Goal: Information Seeking & Learning: Learn about a topic

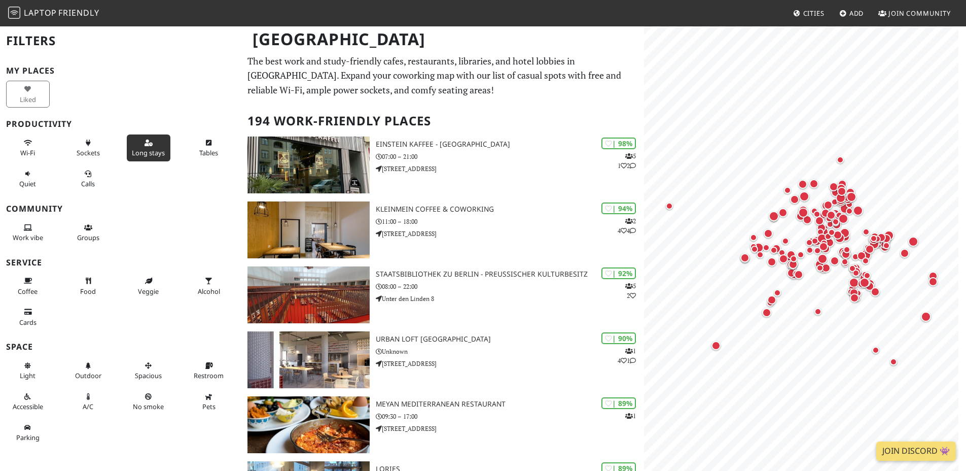
click at [144, 146] on button "Long stays" at bounding box center [149, 147] width 44 height 27
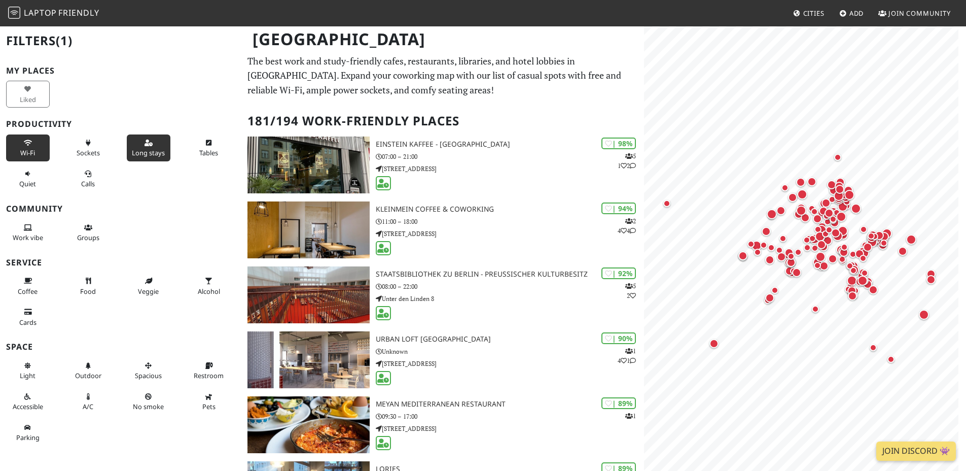
click at [33, 151] on span "Wi-Fi" at bounding box center [27, 152] width 15 height 9
click at [88, 189] on button "Calls" at bounding box center [88, 178] width 44 height 27
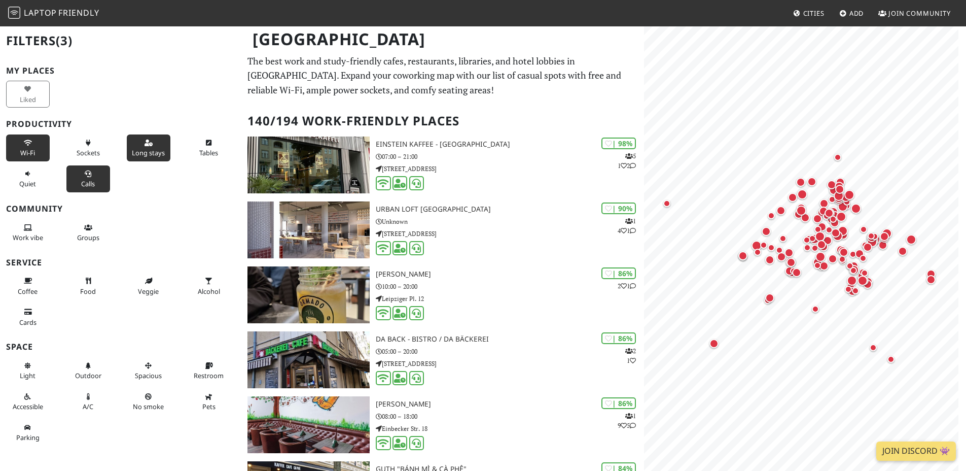
scroll to position [4, 0]
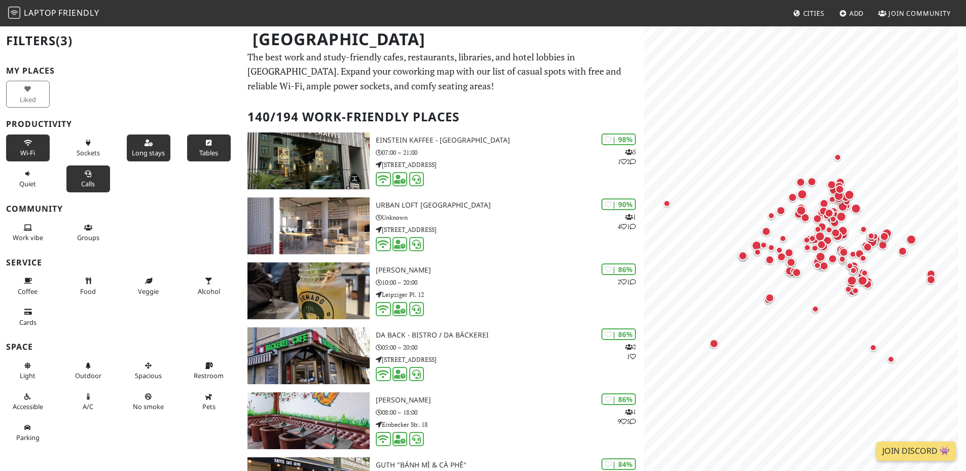
click at [205, 151] on span "Tables" at bounding box center [208, 152] width 19 height 9
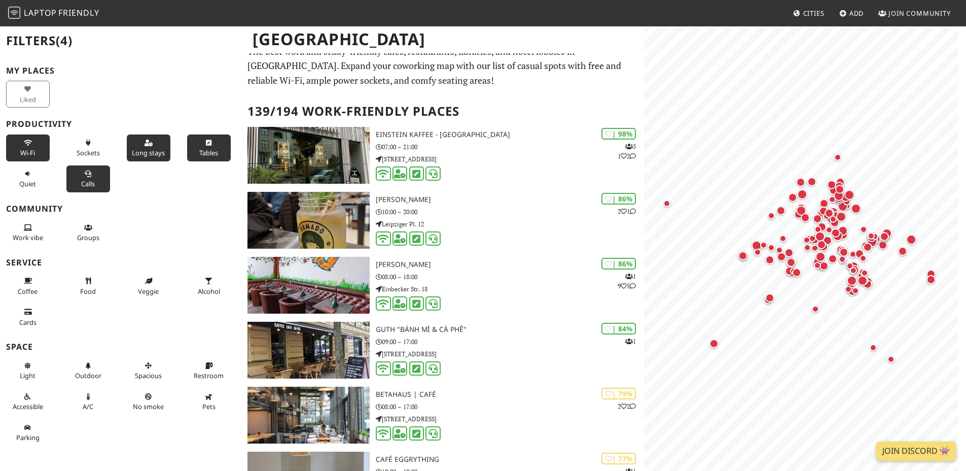
scroll to position [0, 0]
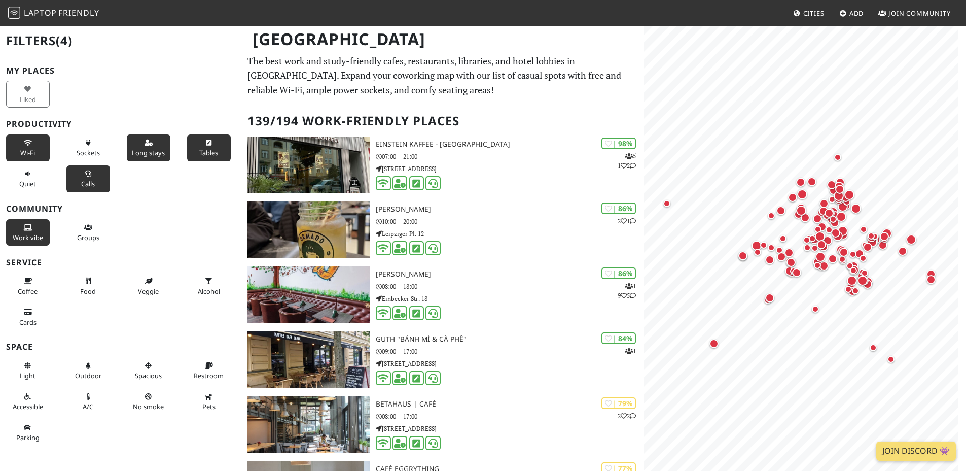
click at [31, 226] on button "Work vibe" at bounding box center [28, 232] width 44 height 27
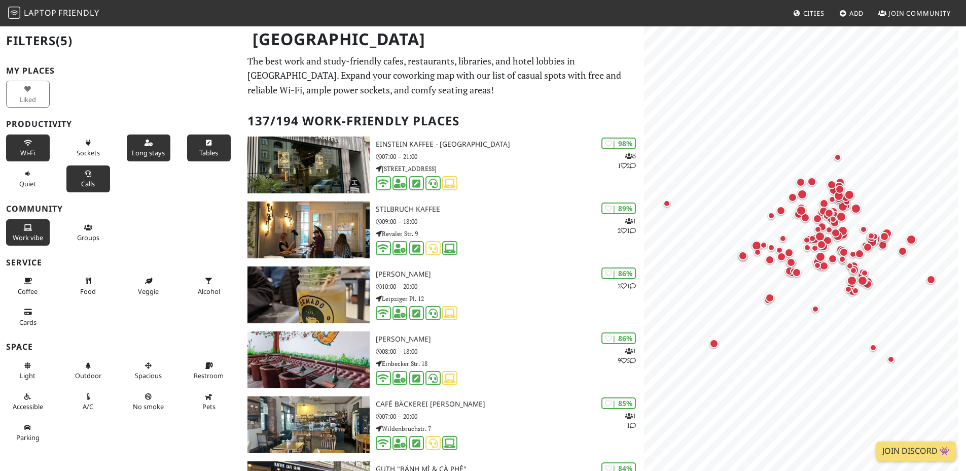
click at [31, 226] on button "Work vibe" at bounding box center [28, 232] width 44 height 27
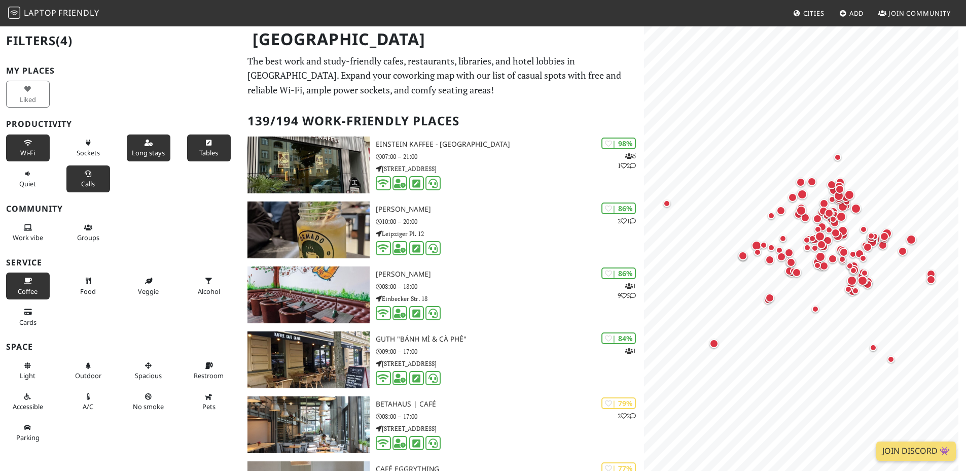
click at [38, 285] on button "Coffee" at bounding box center [28, 285] width 44 height 27
click at [196, 375] on span "Restroom" at bounding box center [209, 375] width 30 height 9
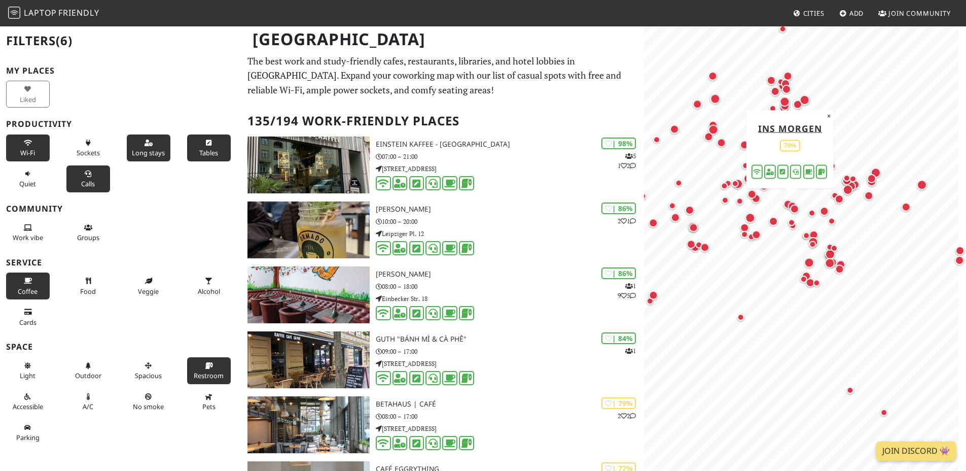
drag, startPoint x: 874, startPoint y: 325, endPoint x: 784, endPoint y: 209, distance: 146.7
click at [784, 209] on div "Map marker" at bounding box center [790, 205] width 13 height 13
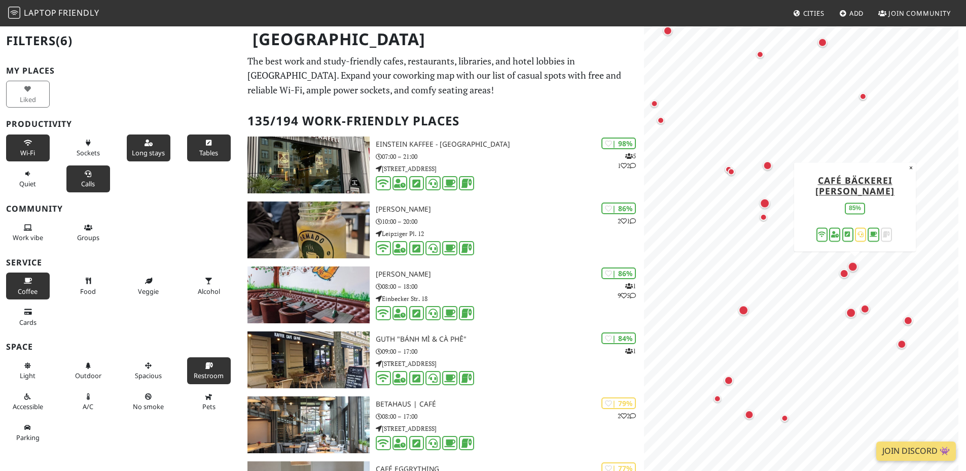
drag, startPoint x: 800, startPoint y: 241, endPoint x: 853, endPoint y: 272, distance: 61.1
click at [853, 272] on div "Map marker" at bounding box center [855, 268] width 14 height 14
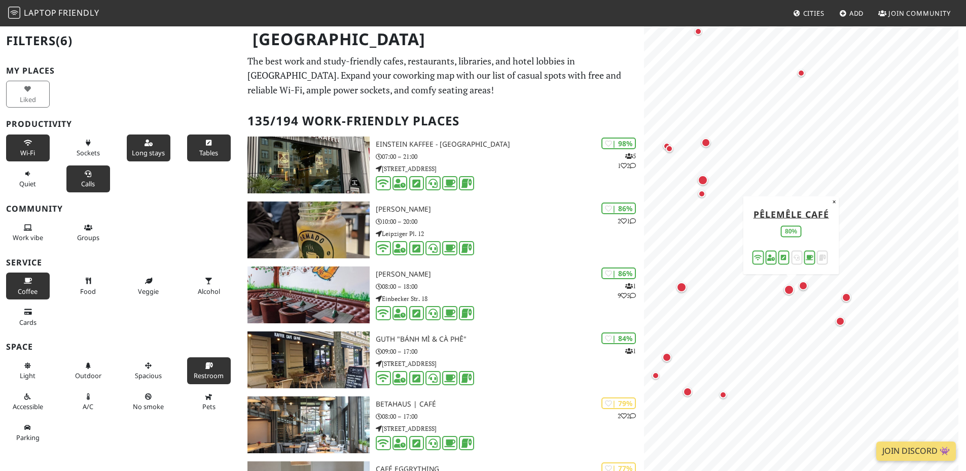
click at [792, 291] on div "Map marker" at bounding box center [789, 290] width 10 height 10
click at [788, 244] on div "Map marker" at bounding box center [791, 243] width 10 height 10
click at [703, 179] on div "Map marker" at bounding box center [703, 180] width 10 height 10
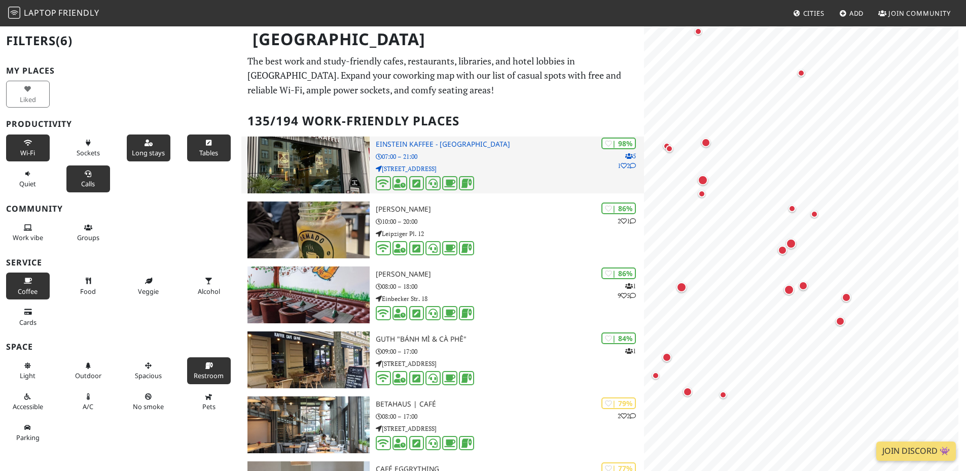
click at [527, 164] on p "Kantstraße 126" at bounding box center [510, 169] width 268 height 10
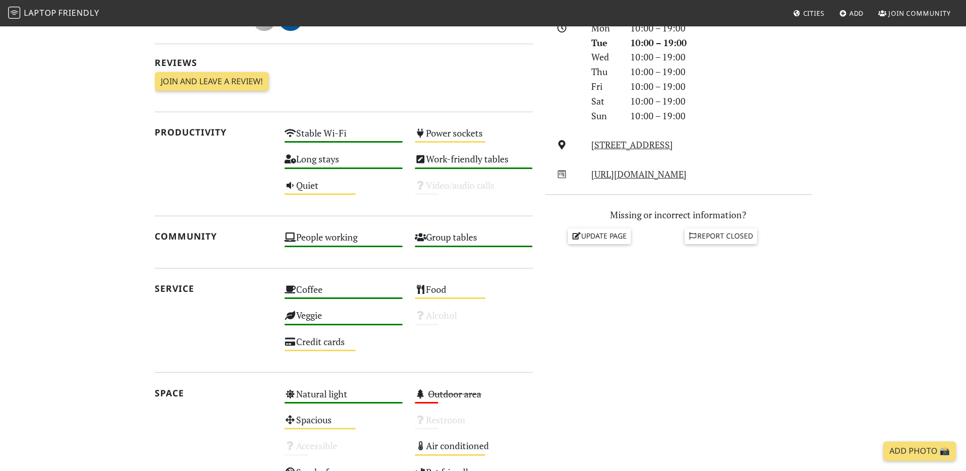
scroll to position [307, 0]
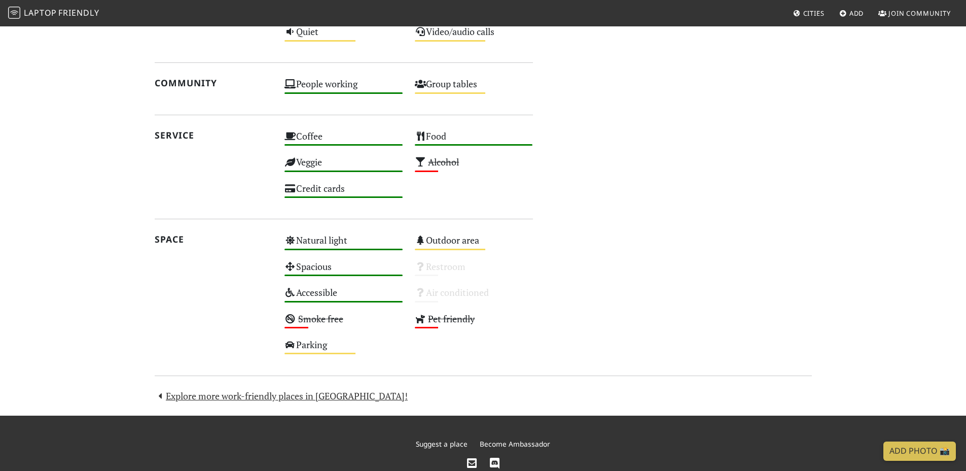
scroll to position [541, 0]
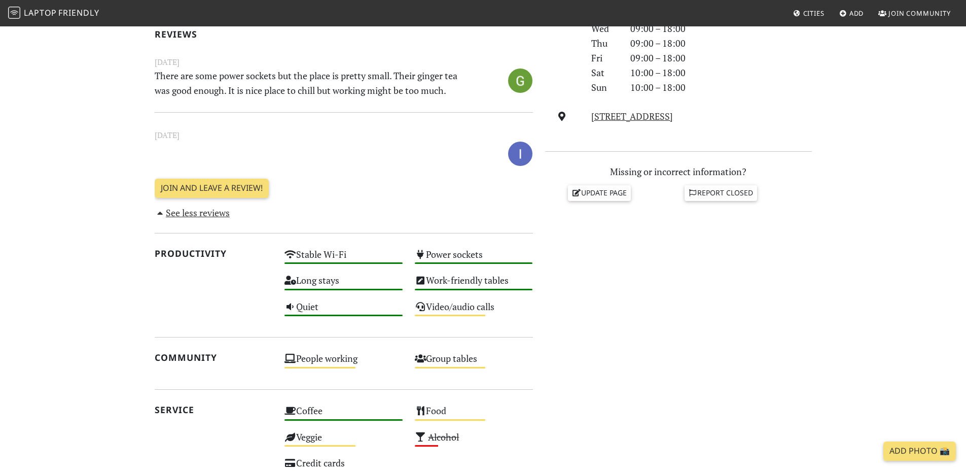
scroll to position [349, 0]
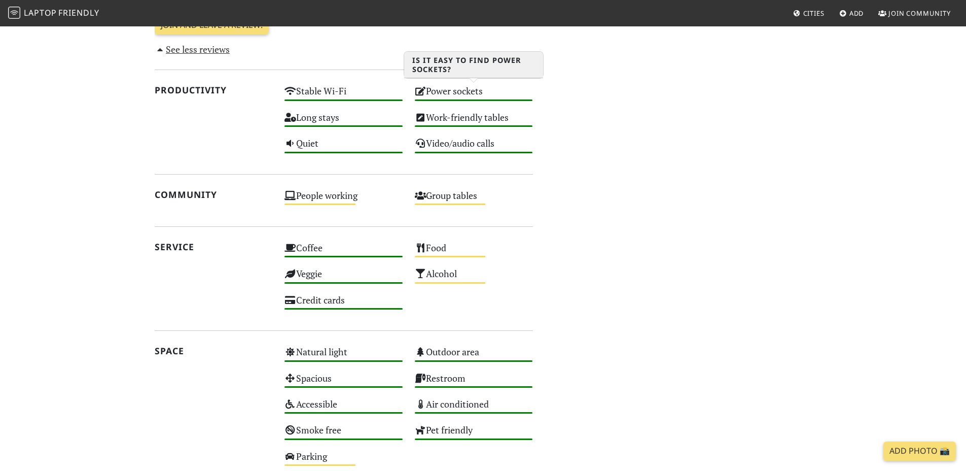
scroll to position [854, 0]
